Goal: Check status: Check status

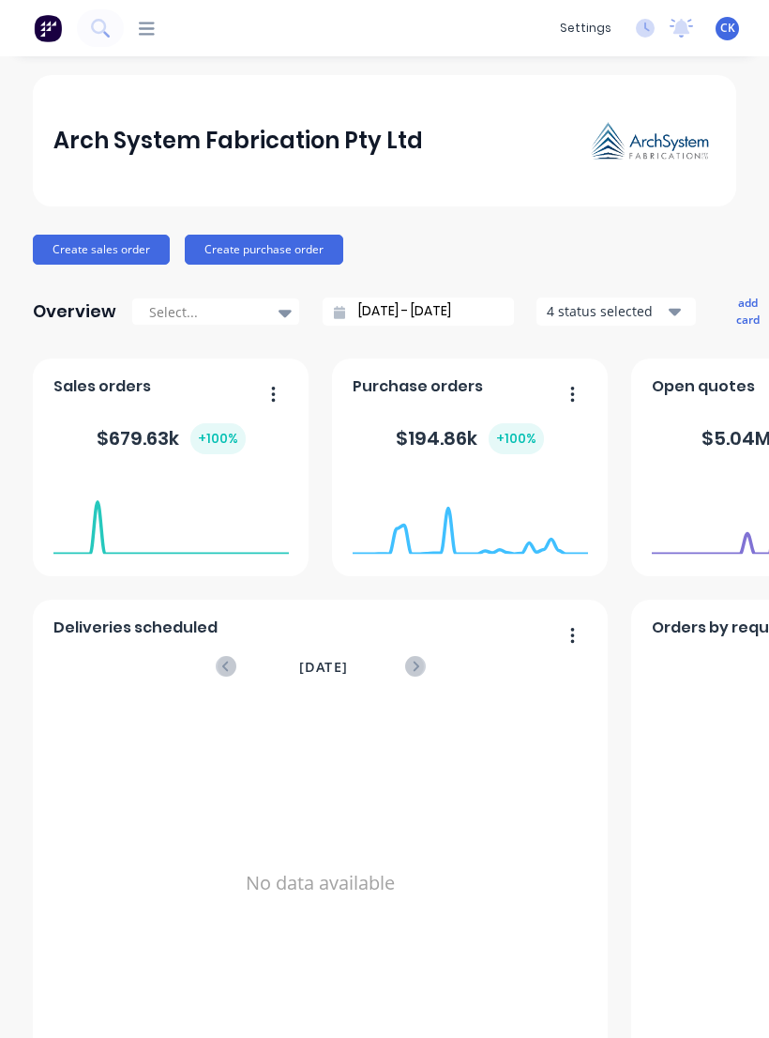
click at [158, 23] on div "dashboard products Product Catalogue Materials sales Sales Orders Customers Pri…" at bounding box center [337, 28] width 427 height 19
click at [154, 32] on icon at bounding box center [147, 29] width 16 height 18
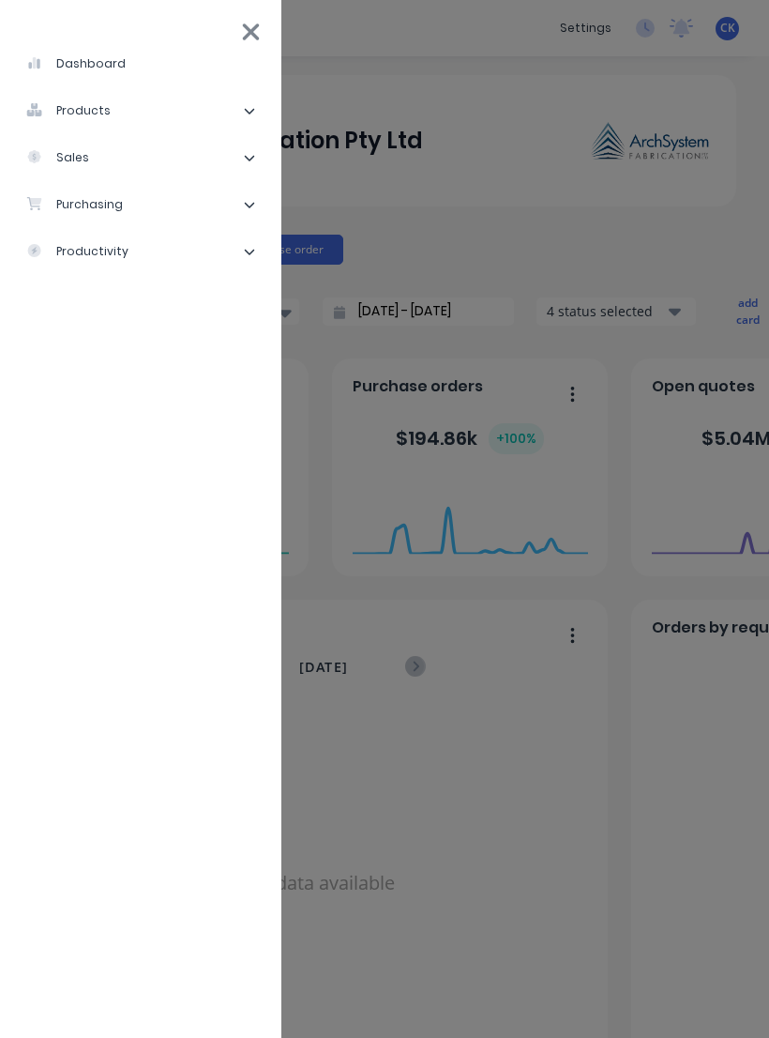
click at [120, 207] on li "purchasing" at bounding box center [140, 204] width 251 height 47
click at [149, 259] on div "Purchase Orders" at bounding box center [105, 251] width 129 height 17
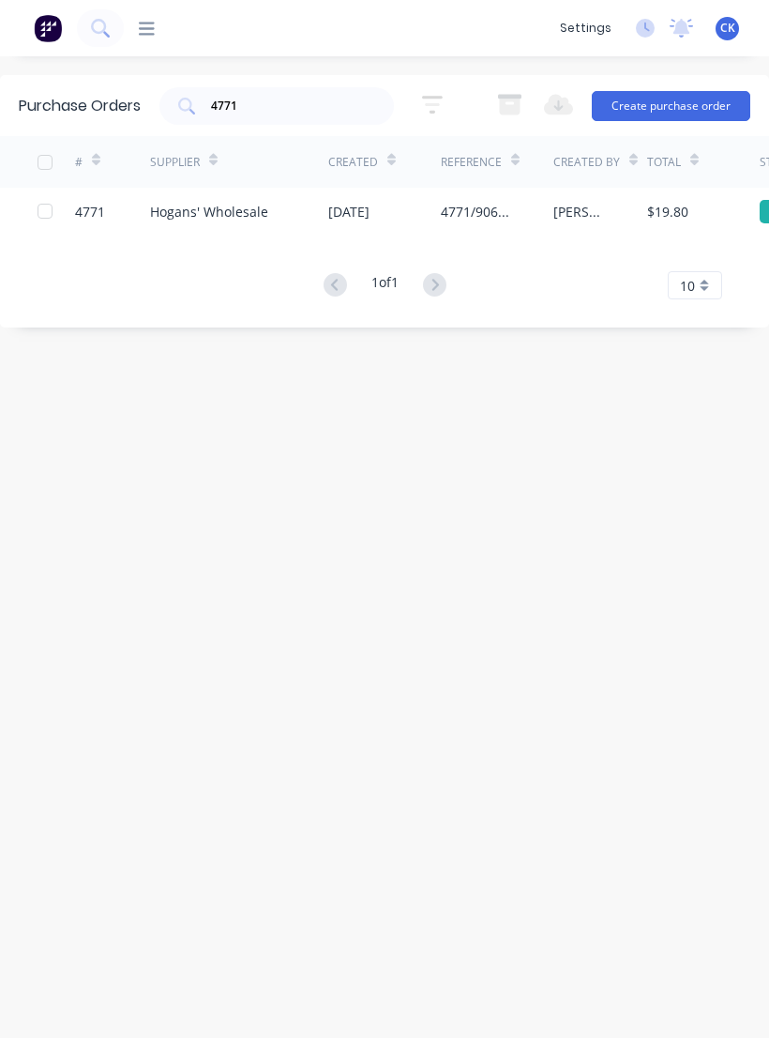
click at [295, 108] on input "4771" at bounding box center [287, 106] width 156 height 19
type input "4"
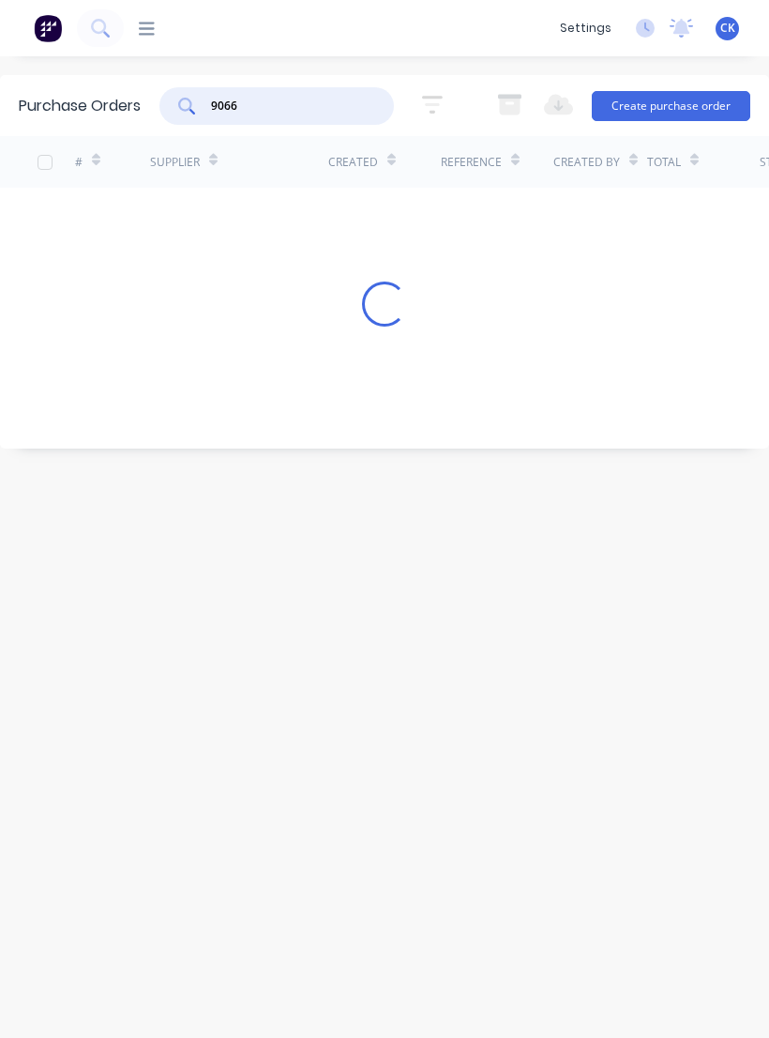
type input "9066"
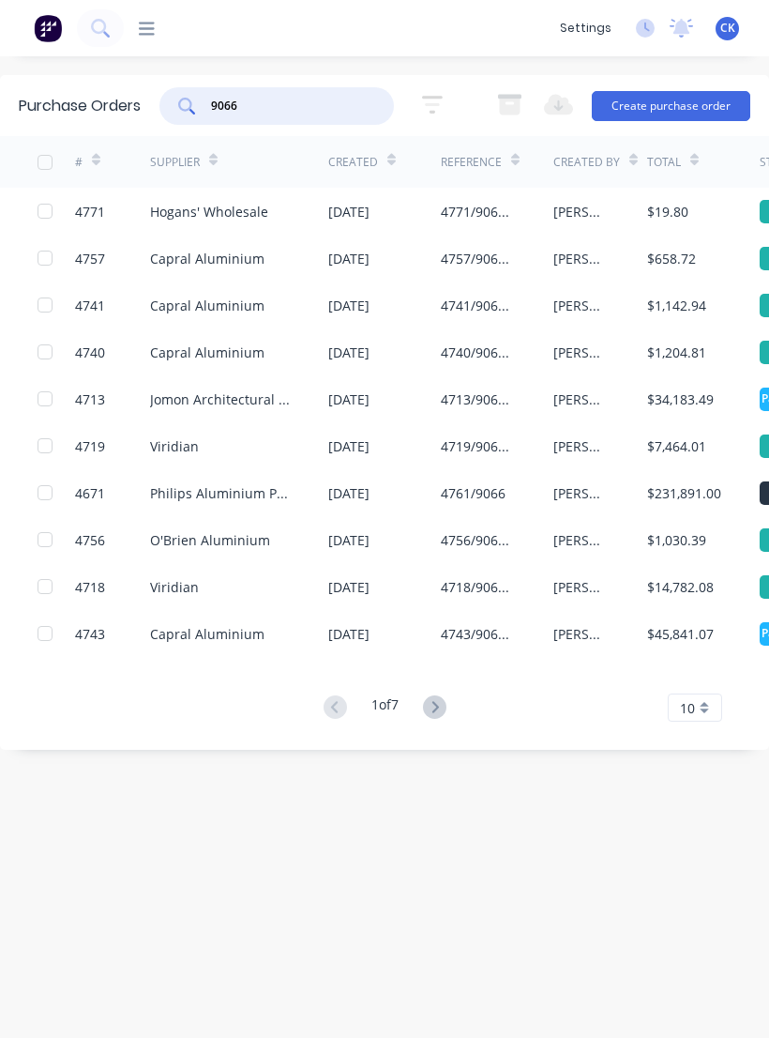
click at [99, 157] on icon at bounding box center [96, 160] width 8 height 14
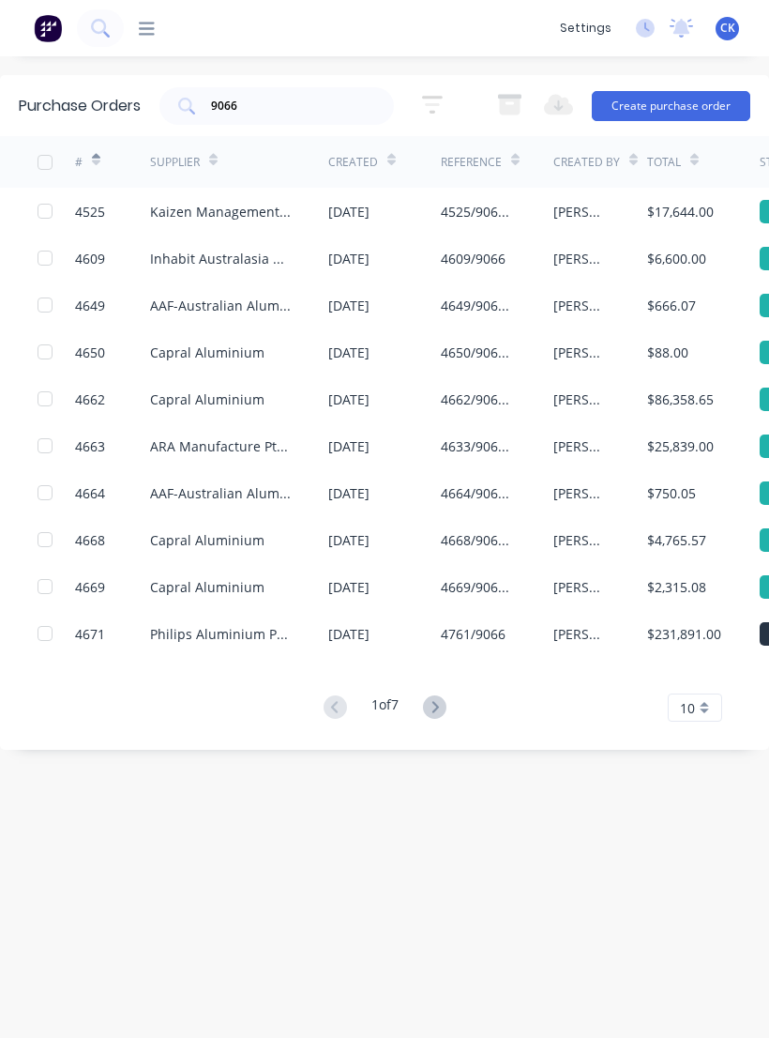
click at [374, 164] on div "Created" at bounding box center [353, 162] width 50 height 17
click at [393, 152] on div at bounding box center [391, 159] width 8 height 28
click at [387, 163] on icon at bounding box center [391, 160] width 8 height 14
click at [446, 636] on div "4743/9066 C. [PERSON_NAME] Internal Material in [GEOGRAPHIC_DATA]" at bounding box center [478, 634] width 75 height 20
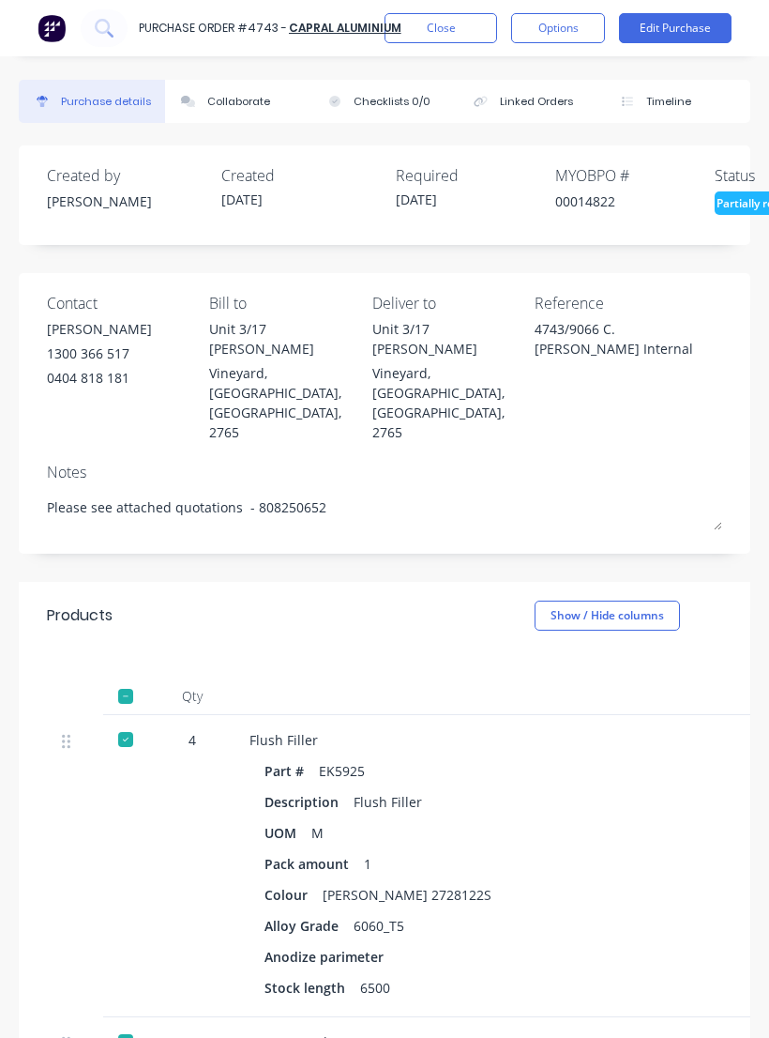
click at [470, 34] on button "Close" at bounding box center [441, 28] width 113 height 30
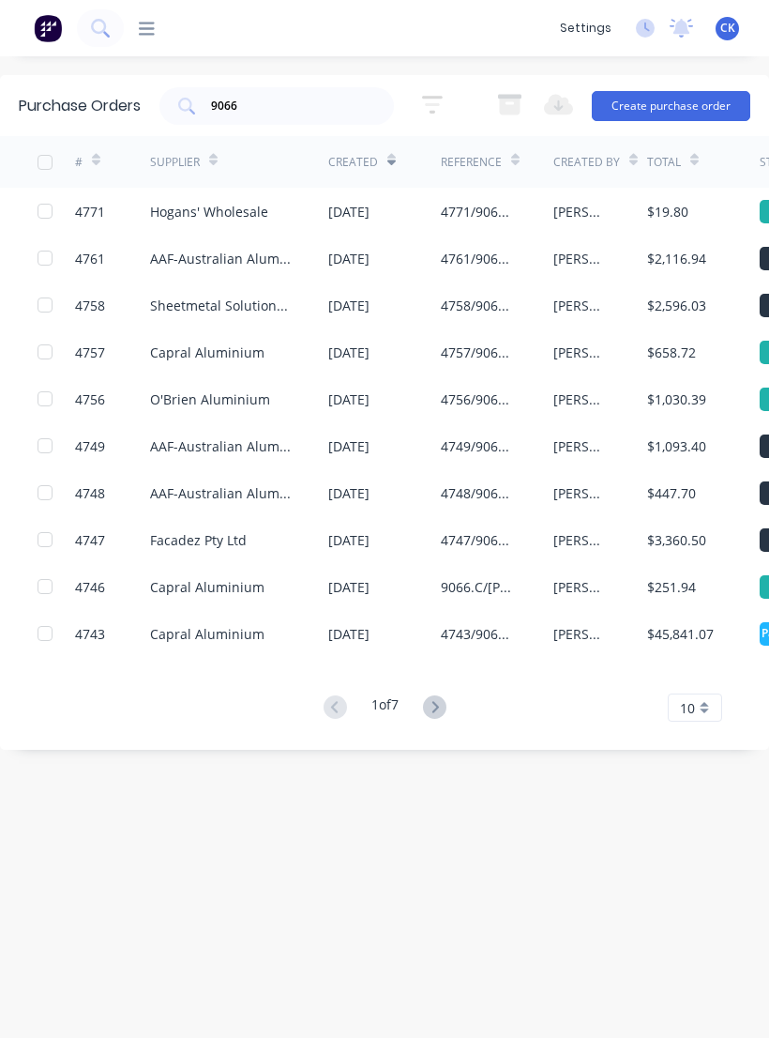
click at [442, 709] on icon at bounding box center [434, 706] width 23 height 23
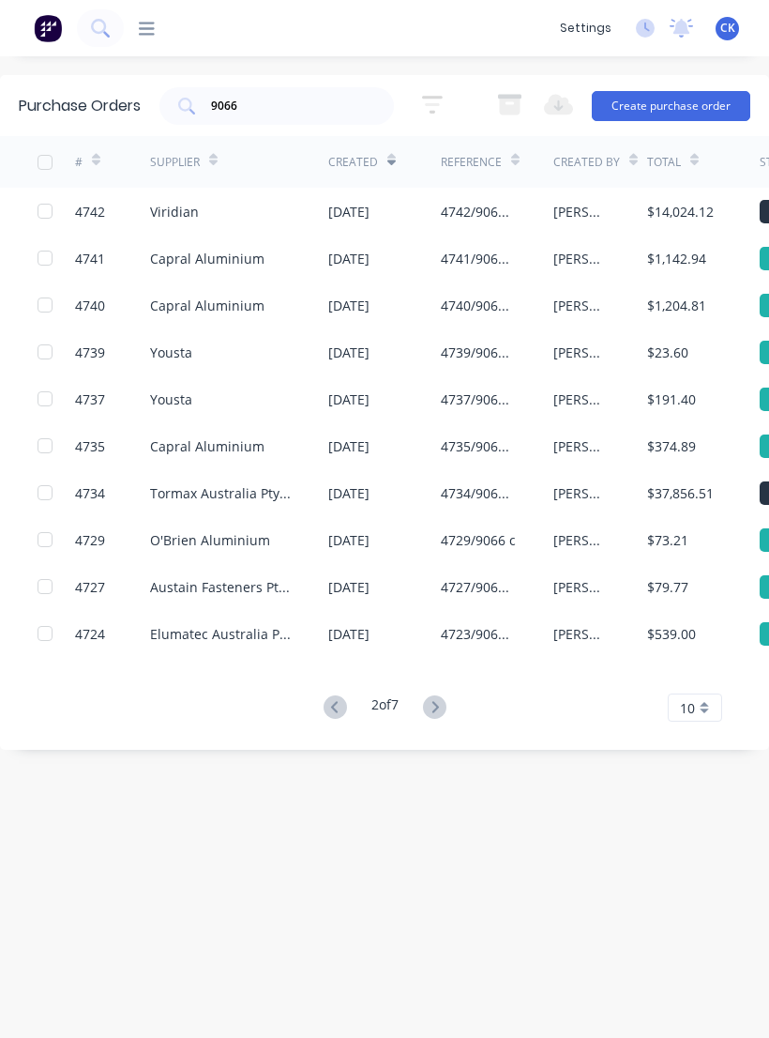
click at [445, 702] on icon at bounding box center [434, 706] width 23 height 23
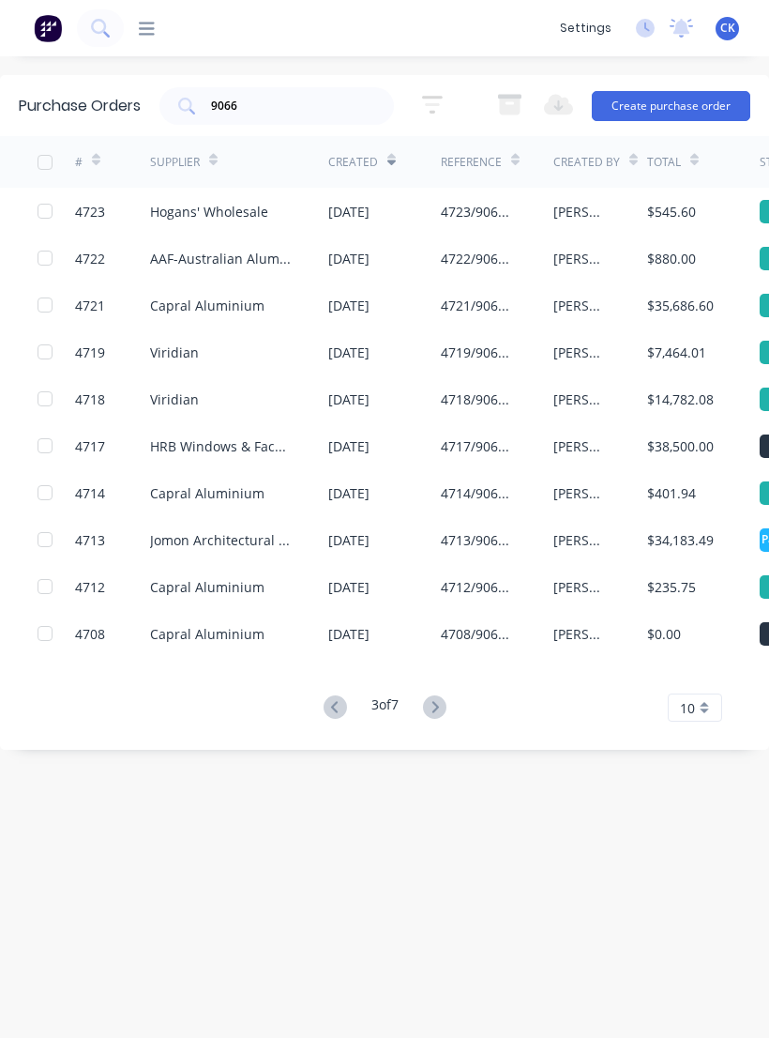
click at [689, 311] on div "$35,686.60" at bounding box center [680, 306] width 67 height 20
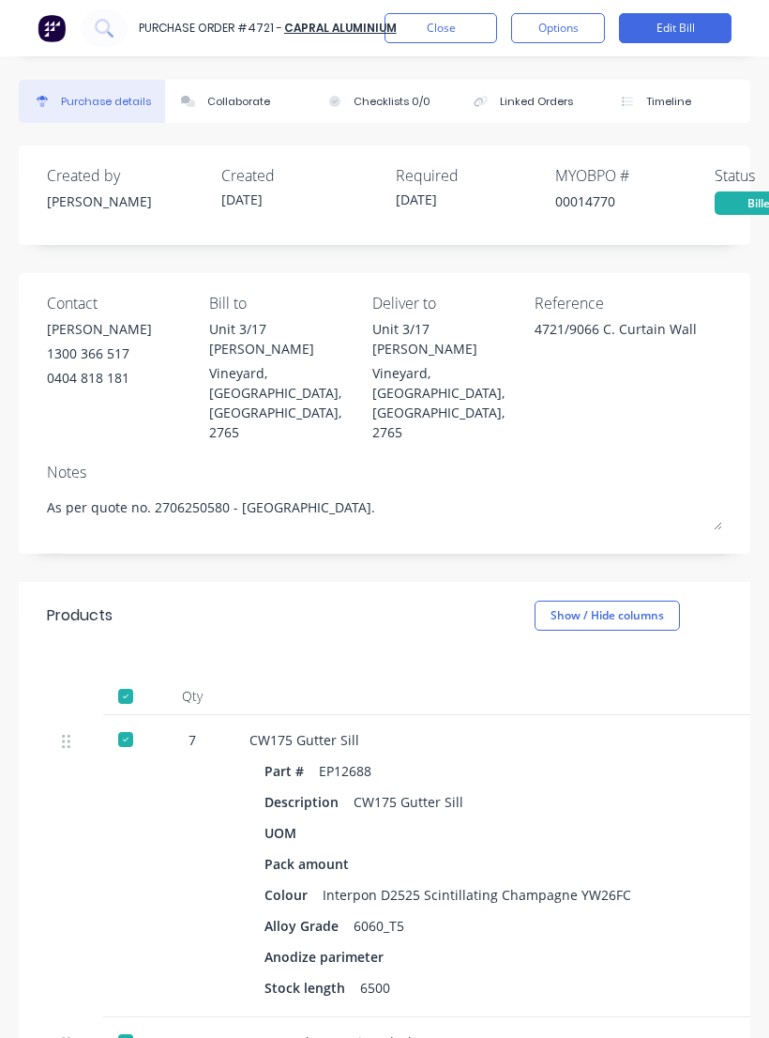
click at [444, 38] on button "Close" at bounding box center [441, 28] width 113 height 30
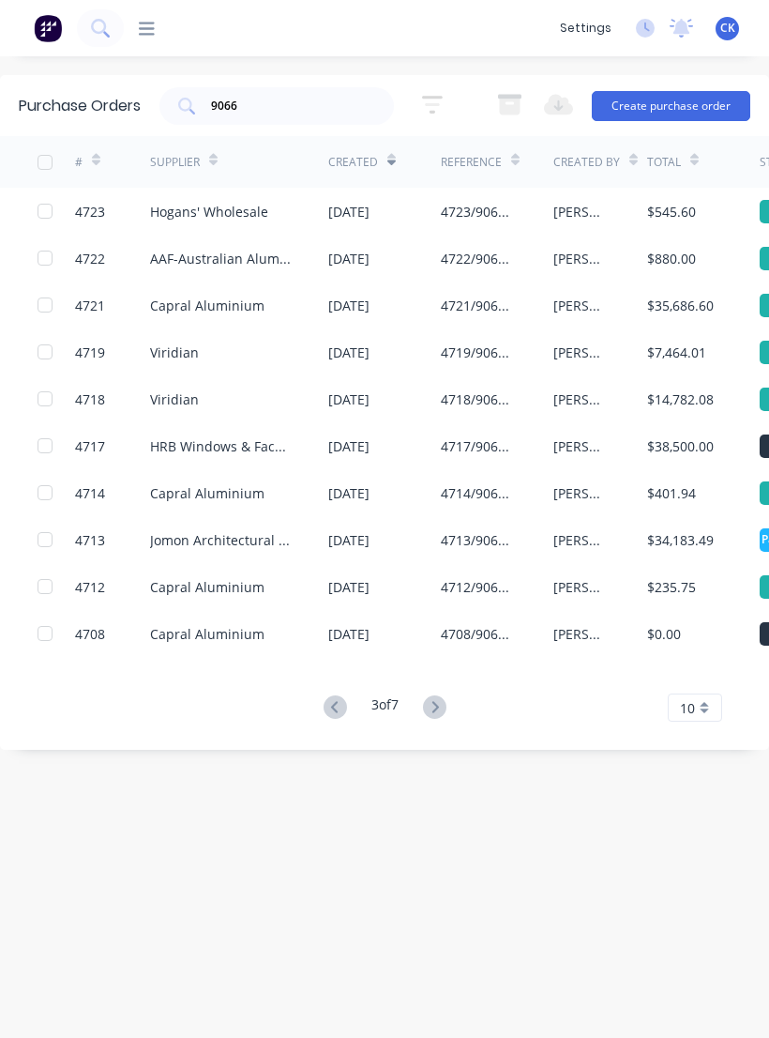
click at [440, 720] on button at bounding box center [435, 707] width 35 height 27
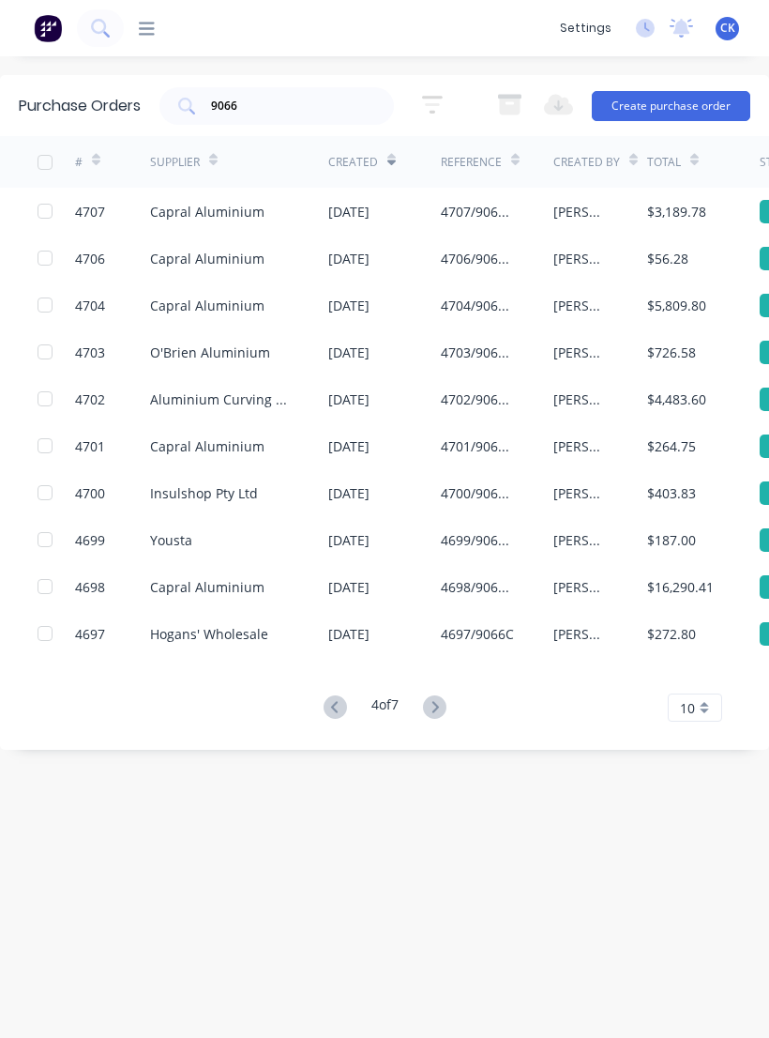
click at [446, 705] on icon at bounding box center [434, 706] width 23 height 23
click at [658, 220] on div "$43,296.25" at bounding box center [680, 212] width 67 height 20
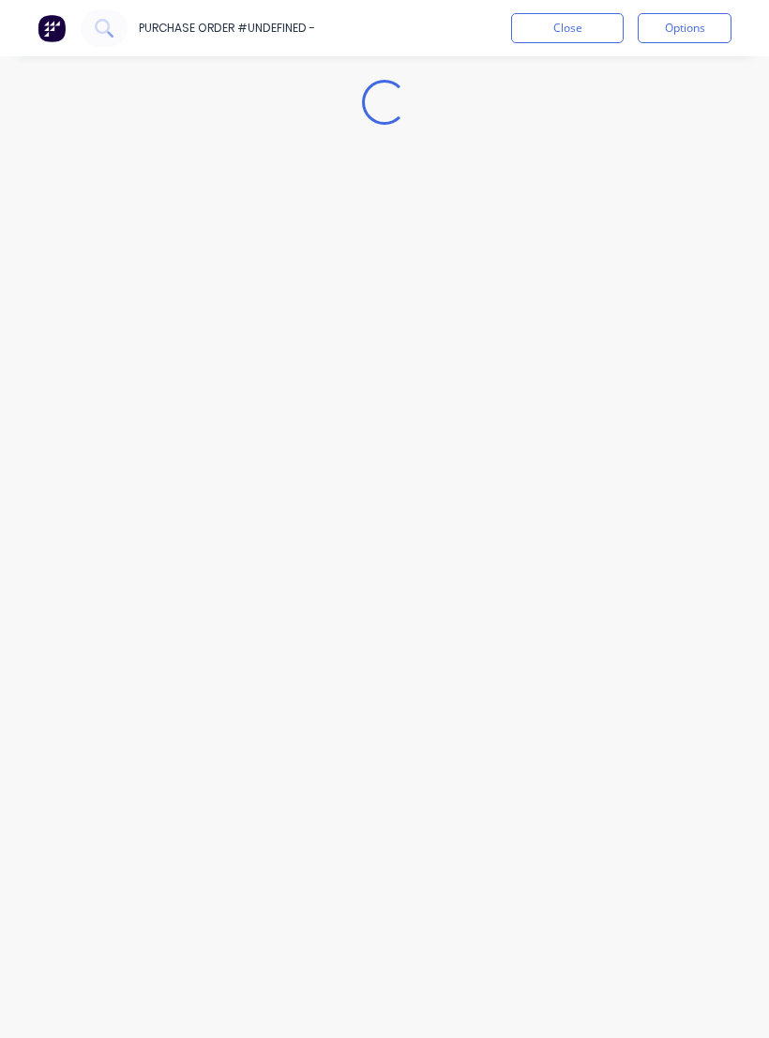
type textarea "x"
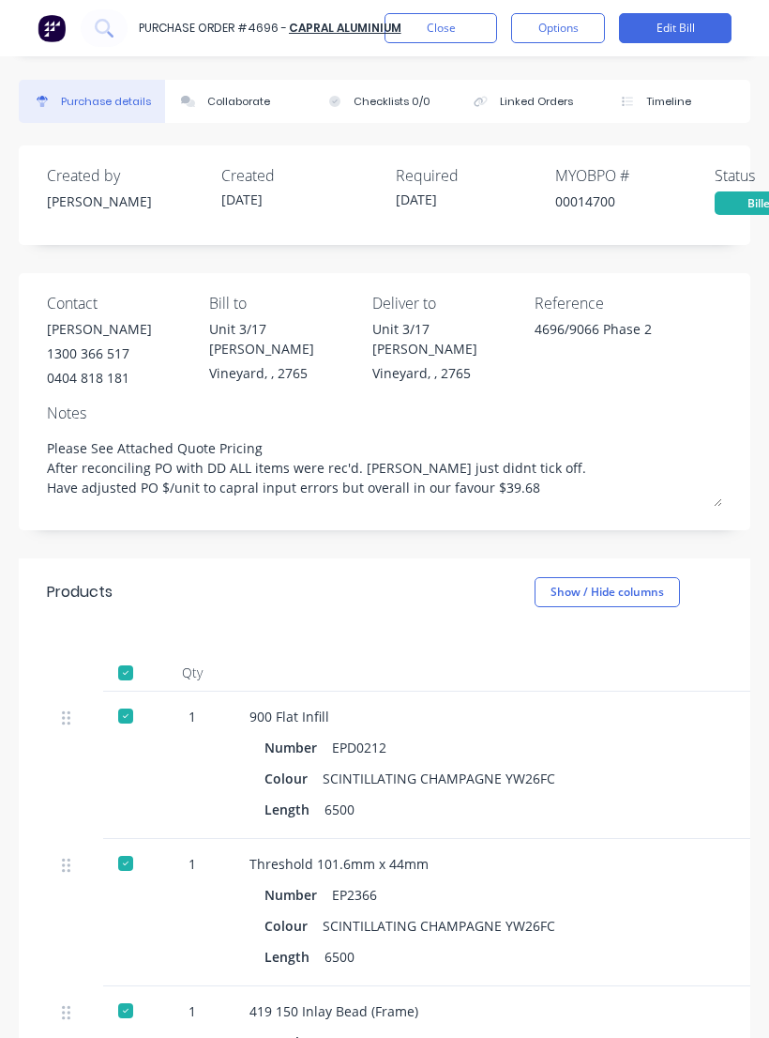
click at [472, 21] on button "Close" at bounding box center [441, 28] width 113 height 30
